Goal: Task Accomplishment & Management: Use online tool/utility

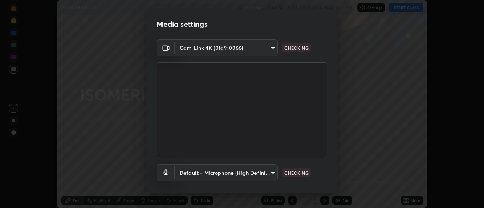
scroll to position [40, 0]
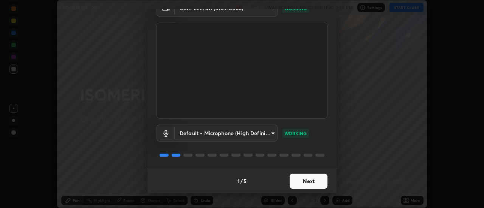
click at [302, 176] on button "Next" at bounding box center [308, 181] width 38 height 15
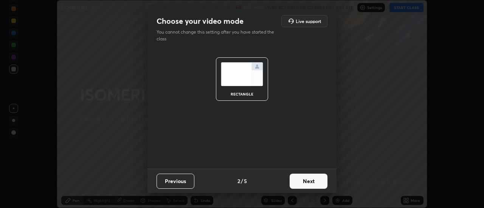
scroll to position [0, 0]
click at [313, 179] on button "Next" at bounding box center [308, 181] width 38 height 15
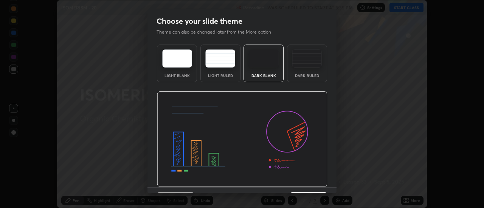
scroll to position [19, 0]
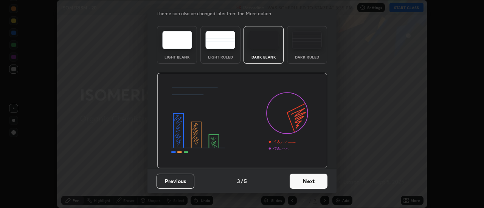
click at [302, 180] on button "Next" at bounding box center [308, 181] width 38 height 15
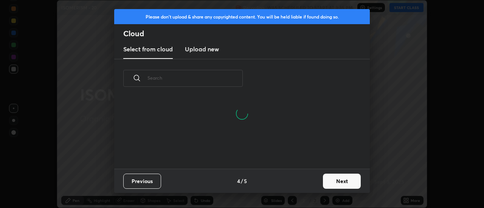
click at [336, 185] on button "Next" at bounding box center [342, 181] width 38 height 15
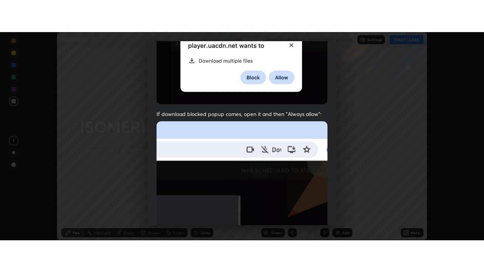
scroll to position [194, 0]
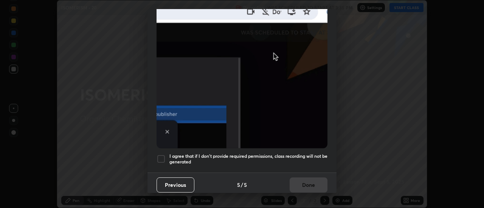
click at [160, 155] on div at bounding box center [160, 159] width 9 height 9
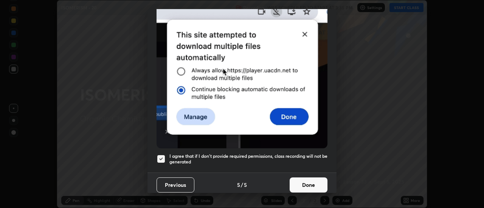
click at [300, 180] on button "Done" at bounding box center [308, 185] width 38 height 15
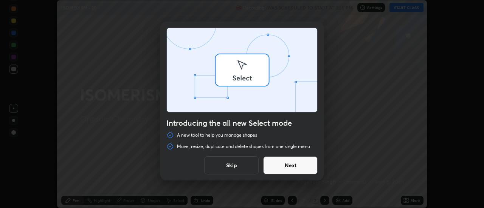
click at [402, 9] on div "Introducing the all new Select mode A new tool to help you manage shapes Move, …" at bounding box center [242, 104] width 484 height 208
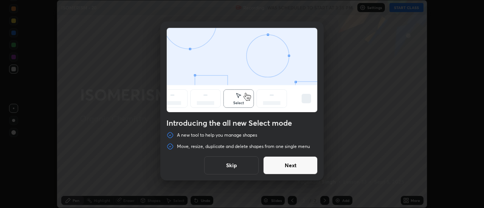
click at [241, 166] on button "Skip" at bounding box center [231, 165] width 54 height 18
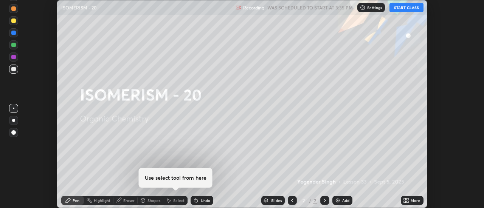
click at [404, 8] on button "START CLASS" at bounding box center [406, 7] width 34 height 9
click at [407, 201] on icon at bounding box center [408, 202] width 2 height 2
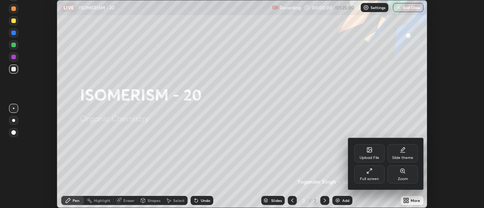
click at [406, 155] on div "Slide theme" at bounding box center [402, 153] width 30 height 18
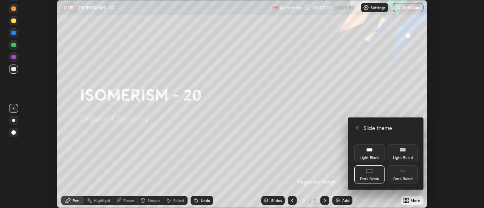
click at [410, 177] on div "Dark Ruled" at bounding box center [402, 179] width 19 height 4
click at [357, 126] on icon at bounding box center [357, 128] width 6 height 6
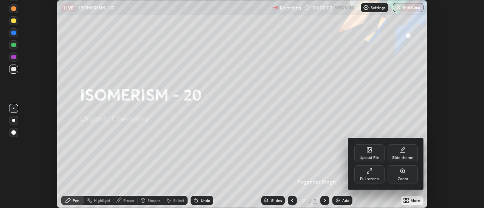
click at [368, 174] on div "Full screen" at bounding box center [369, 175] width 30 height 18
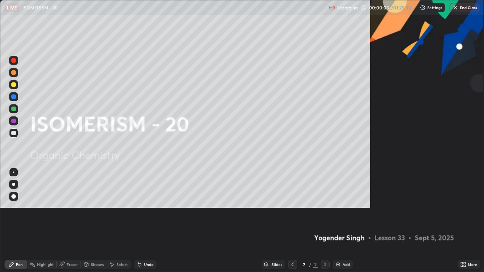
scroll to position [272, 484]
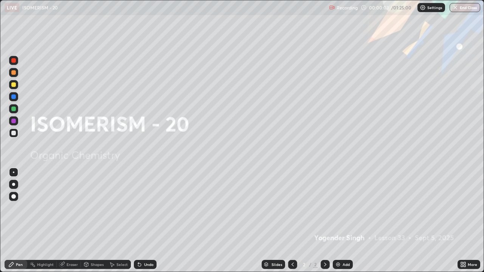
click at [342, 208] on div "Add" at bounding box center [345, 265] width 7 height 4
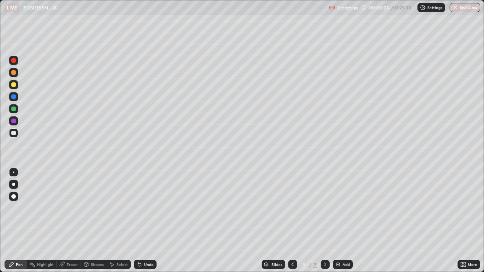
click at [17, 187] on div at bounding box center [13, 184] width 9 height 9
click at [14, 97] on div at bounding box center [13, 96] width 5 height 5
click at [69, 208] on div "Eraser" at bounding box center [72, 265] width 11 height 4
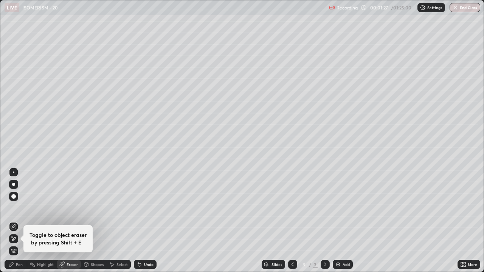
click at [13, 208] on icon at bounding box center [11, 264] width 6 height 6
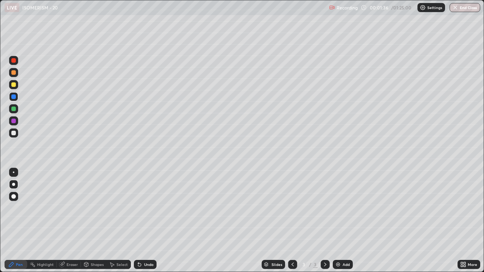
click at [17, 132] on div at bounding box center [13, 132] width 9 height 9
click at [14, 121] on div at bounding box center [13, 121] width 5 height 5
click at [17, 136] on div at bounding box center [13, 133] width 9 height 12
click at [12, 121] on div at bounding box center [13, 121] width 5 height 5
click at [12, 135] on div at bounding box center [13, 133] width 5 height 5
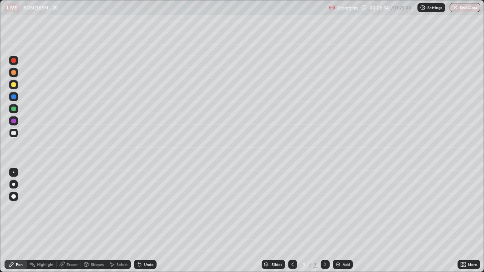
click at [14, 122] on div at bounding box center [13, 121] width 5 height 5
click at [384, 64] on button "Undo" at bounding box center [395, 66] width 22 height 9
click at [340, 208] on img at bounding box center [338, 264] width 6 height 6
click at [12, 136] on div at bounding box center [13, 132] width 9 height 9
click at [14, 85] on div at bounding box center [13, 84] width 5 height 5
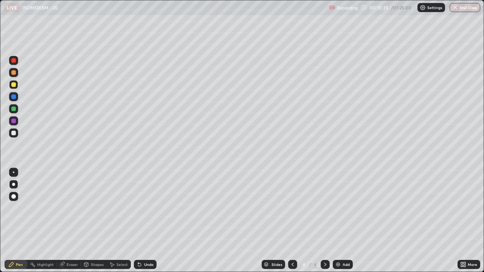
click at [13, 110] on div at bounding box center [13, 109] width 5 height 5
click at [14, 132] on div at bounding box center [13, 133] width 5 height 5
click at [13, 122] on div at bounding box center [13, 121] width 5 height 5
click at [13, 110] on div at bounding box center [13, 109] width 5 height 5
click at [13, 96] on div at bounding box center [13, 96] width 5 height 5
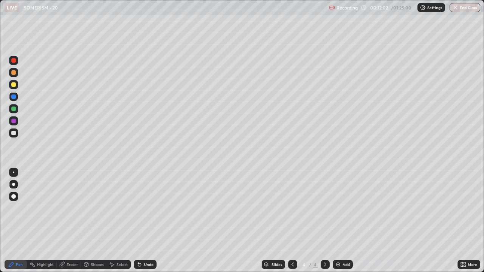
click at [14, 87] on div at bounding box center [13, 84] width 5 height 5
click at [13, 135] on div at bounding box center [13, 133] width 5 height 5
click at [14, 109] on div at bounding box center [13, 109] width 5 height 5
click at [12, 135] on div at bounding box center [13, 133] width 5 height 5
click at [141, 208] on icon at bounding box center [139, 264] width 6 height 6
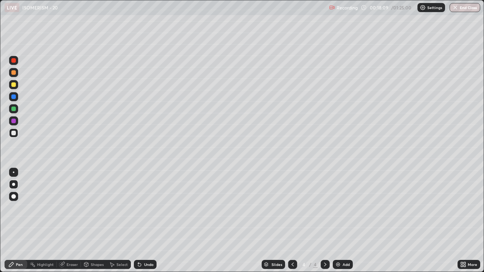
click at [140, 208] on icon at bounding box center [139, 264] width 6 height 6
click at [141, 208] on div "Undo" at bounding box center [145, 264] width 23 height 9
click at [12, 121] on div at bounding box center [13, 121] width 5 height 5
click at [15, 84] on div at bounding box center [13, 84] width 5 height 5
click at [138, 208] on icon at bounding box center [139, 264] width 3 height 3
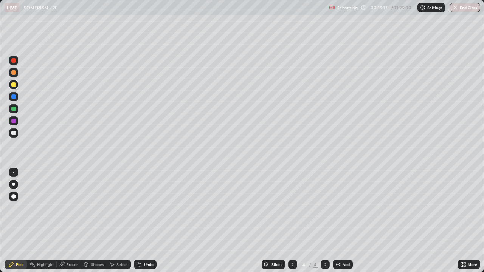
click at [339, 208] on img at bounding box center [338, 264] width 6 height 6
click at [14, 133] on div at bounding box center [13, 133] width 5 height 5
click at [15, 85] on div at bounding box center [13, 84] width 5 height 5
click at [13, 73] on div at bounding box center [13, 72] width 5 height 5
click at [12, 132] on div at bounding box center [13, 133] width 5 height 5
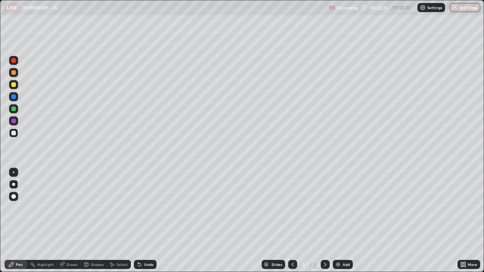
click at [12, 87] on div at bounding box center [13, 84] width 9 height 9
click at [289, 208] on icon at bounding box center [292, 264] width 6 height 6
click at [324, 208] on icon at bounding box center [325, 264] width 6 height 6
click at [290, 208] on icon at bounding box center [292, 264] width 6 height 6
click at [325, 208] on icon at bounding box center [325, 264] width 6 height 6
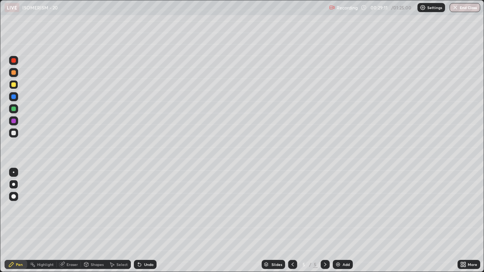
click at [337, 208] on img at bounding box center [338, 264] width 6 height 6
click at [14, 73] on div at bounding box center [13, 72] width 5 height 5
click at [11, 133] on div at bounding box center [13, 133] width 5 height 5
click at [339, 208] on img at bounding box center [338, 264] width 6 height 6
click at [14, 85] on div at bounding box center [13, 84] width 5 height 5
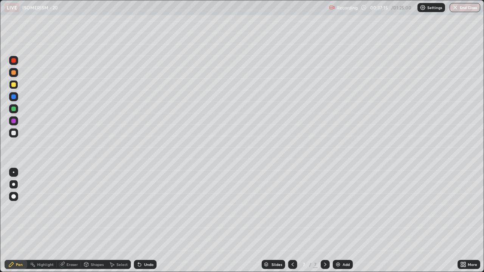
click at [14, 75] on div at bounding box center [13, 72] width 9 height 9
click at [14, 61] on div at bounding box center [13, 60] width 5 height 5
click at [17, 134] on div at bounding box center [13, 132] width 9 height 9
click at [15, 74] on div at bounding box center [13, 72] width 5 height 5
click at [462, 6] on button "End Class" at bounding box center [464, 7] width 31 height 9
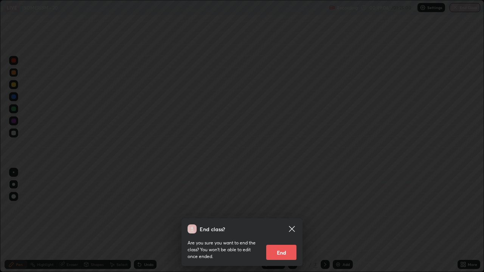
click at [281, 208] on button "End" at bounding box center [281, 252] width 30 height 15
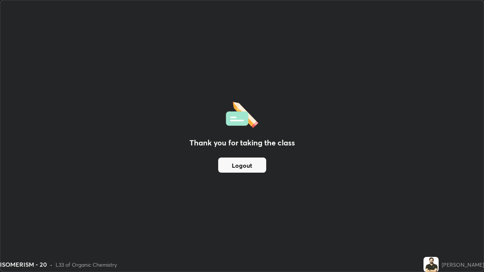
click at [258, 166] on button "Logout" at bounding box center [242, 165] width 48 height 15
